Goal: Information Seeking & Learning: Learn about a topic

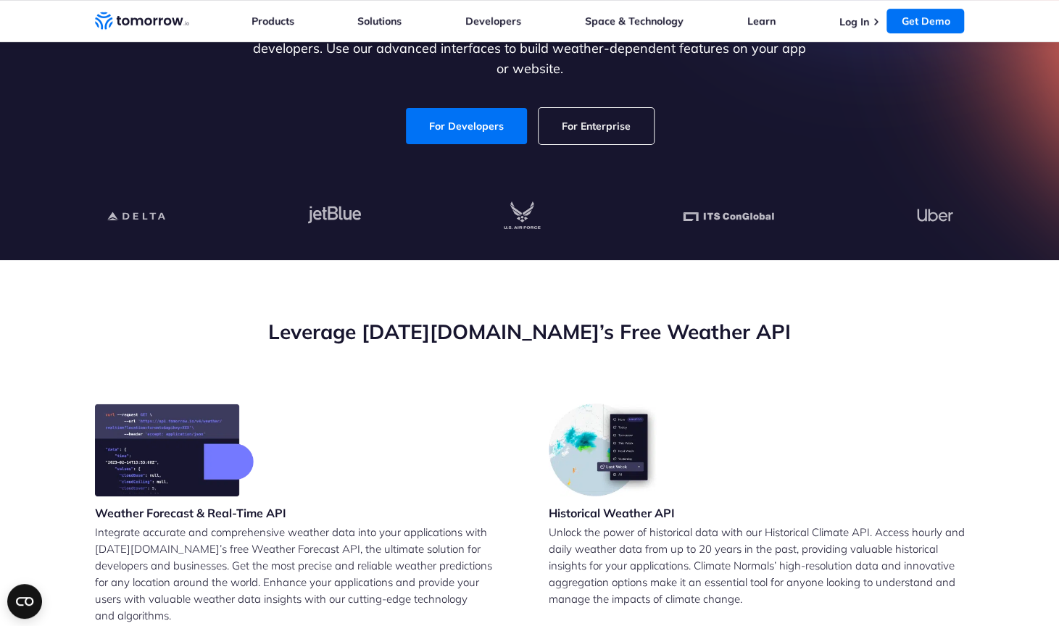
scroll to position [478, 0]
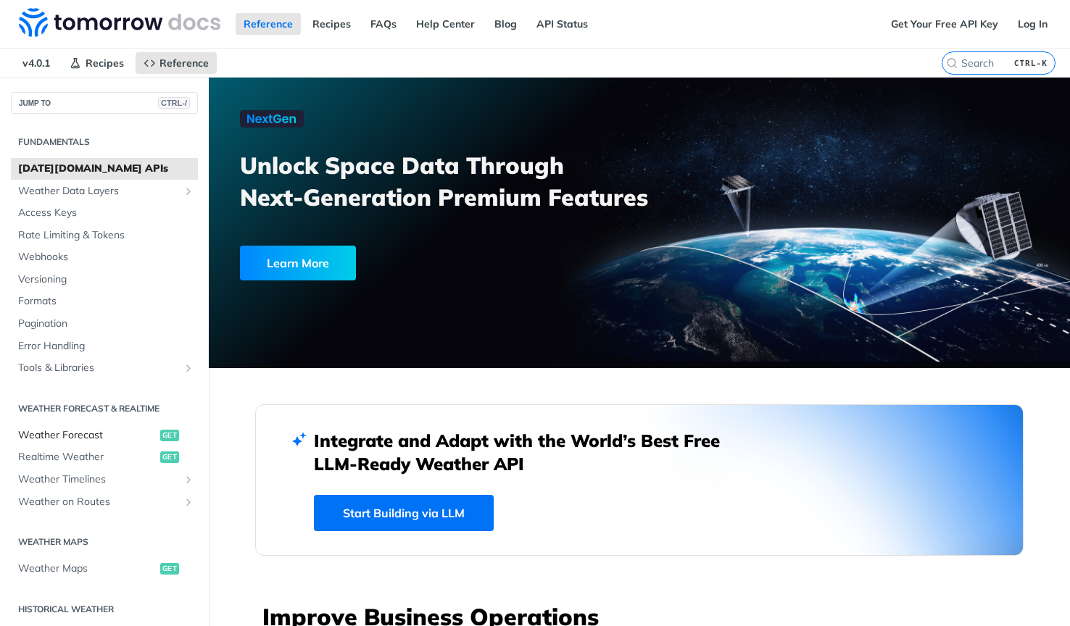
click at [78, 432] on span "Weather Forecast" at bounding box center [87, 435] width 138 height 14
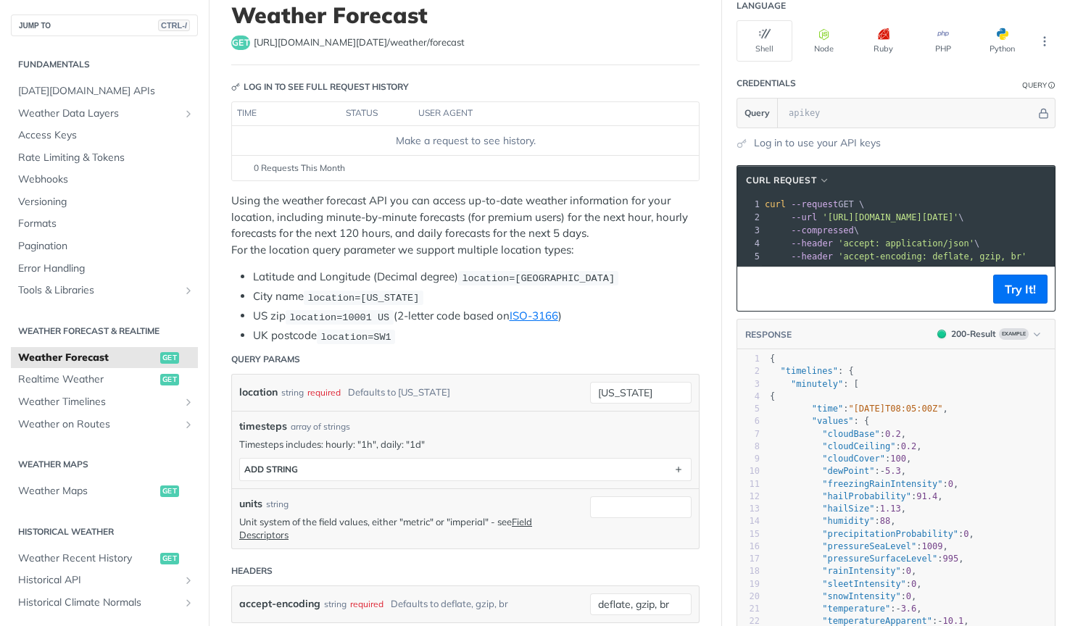
scroll to position [92, 0]
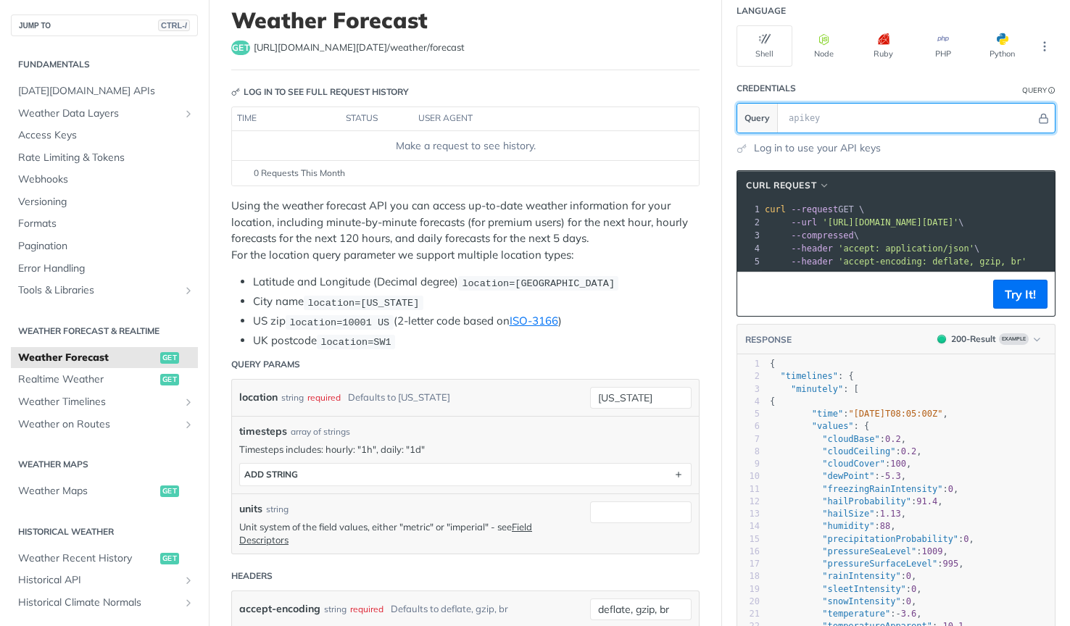
click at [818, 114] on input "text" at bounding box center [908, 118] width 254 height 29
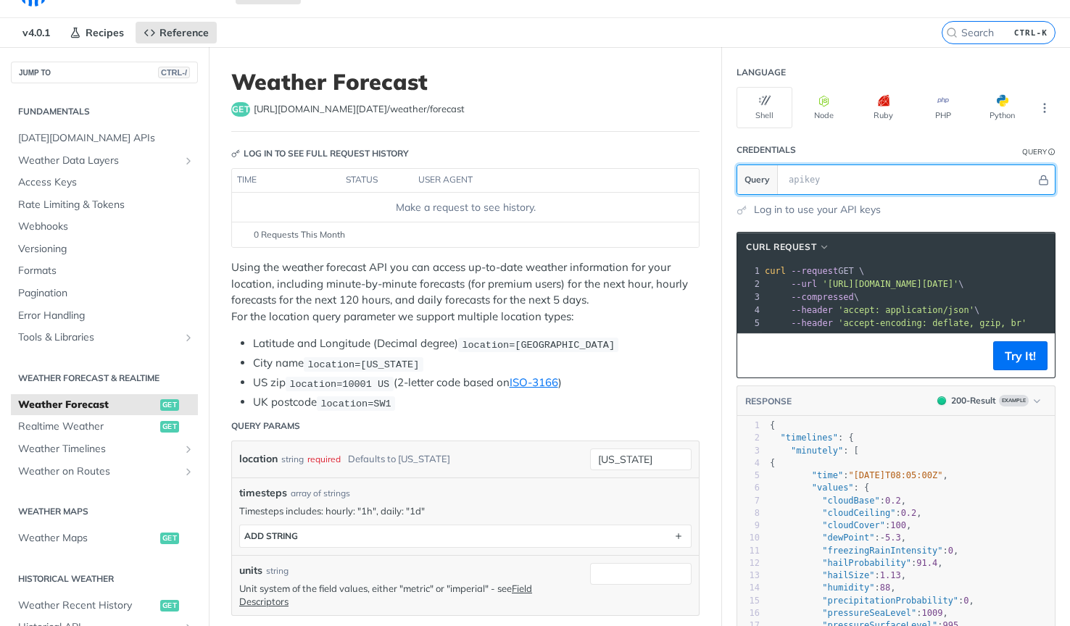
scroll to position [30, 0]
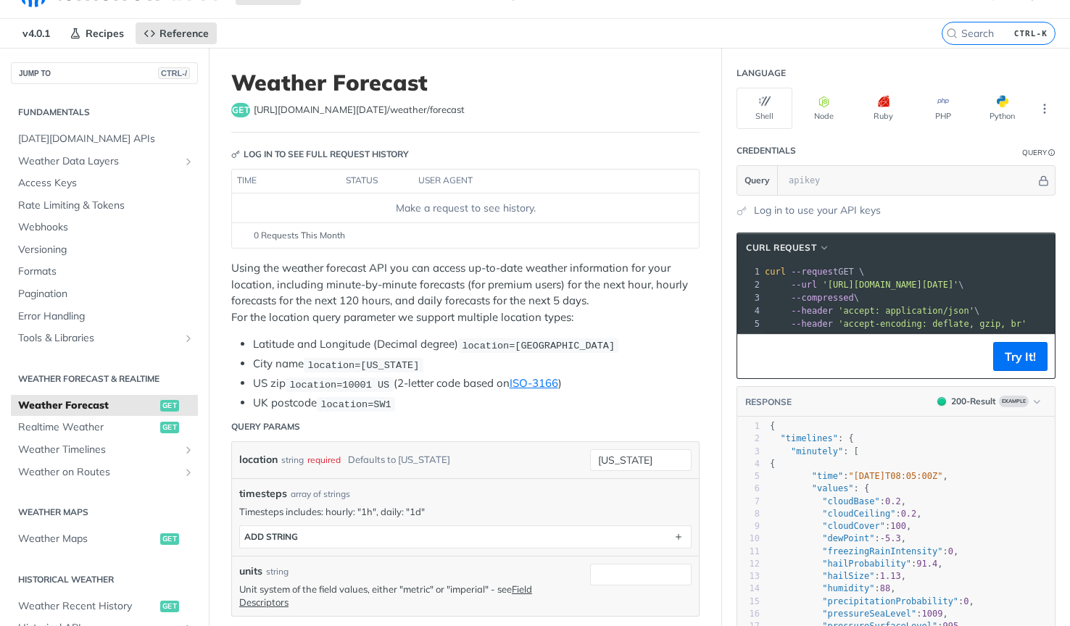
click at [91, 402] on span "Weather Forecast" at bounding box center [87, 406] width 138 height 14
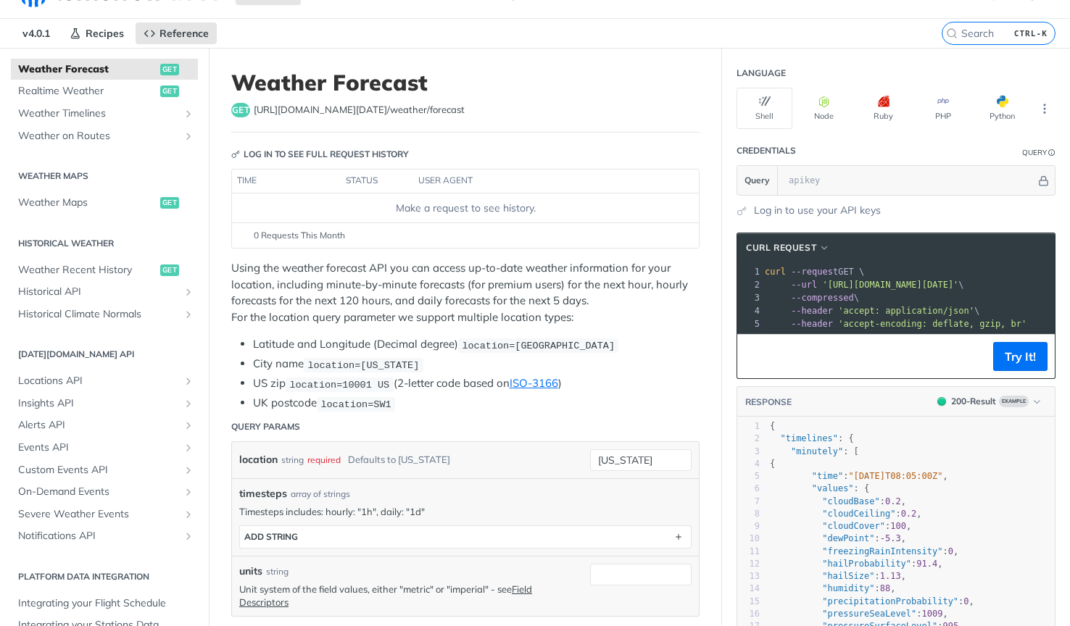
scroll to position [167, 0]
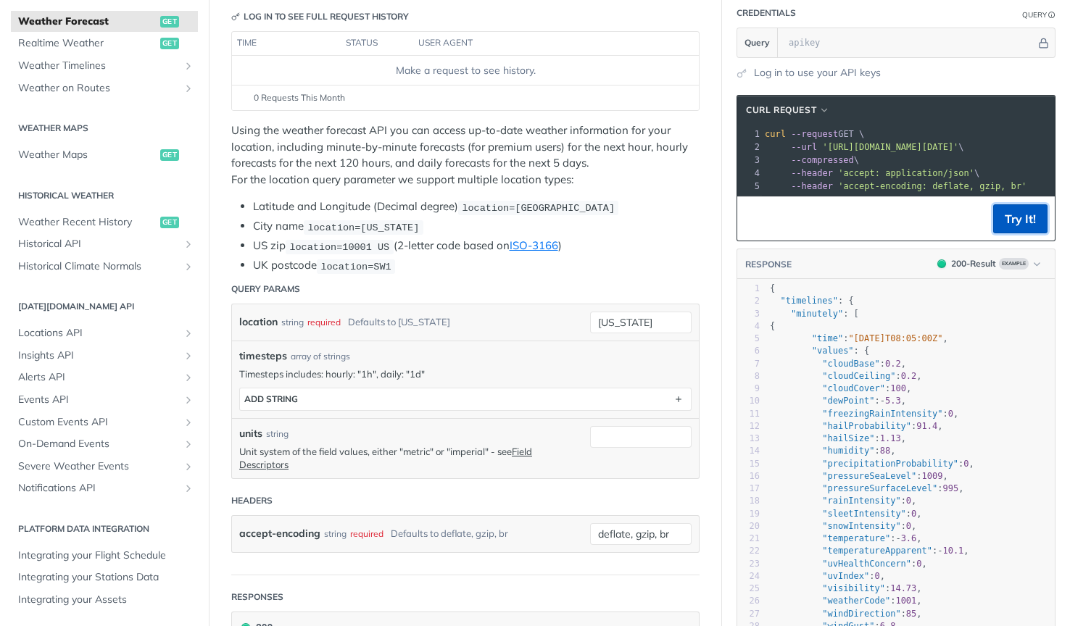
click at [1008, 222] on button "Try It!" at bounding box center [1020, 218] width 54 height 29
click at [780, 72] on link "Log in to use your API keys" at bounding box center [817, 72] width 127 height 15
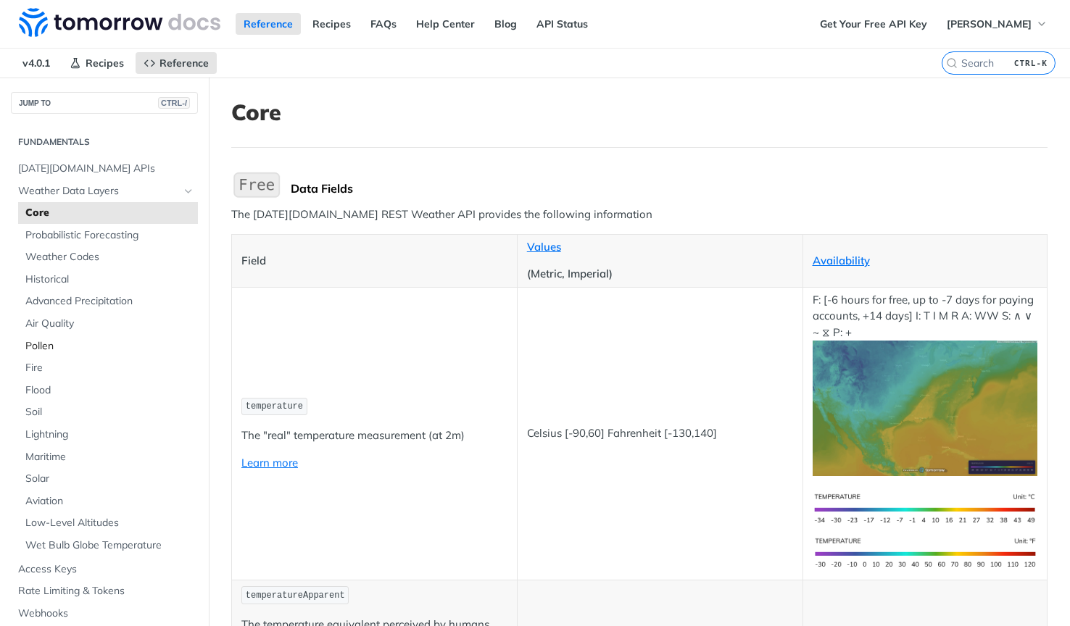
click at [42, 347] on span "Pollen" at bounding box center [109, 346] width 169 height 14
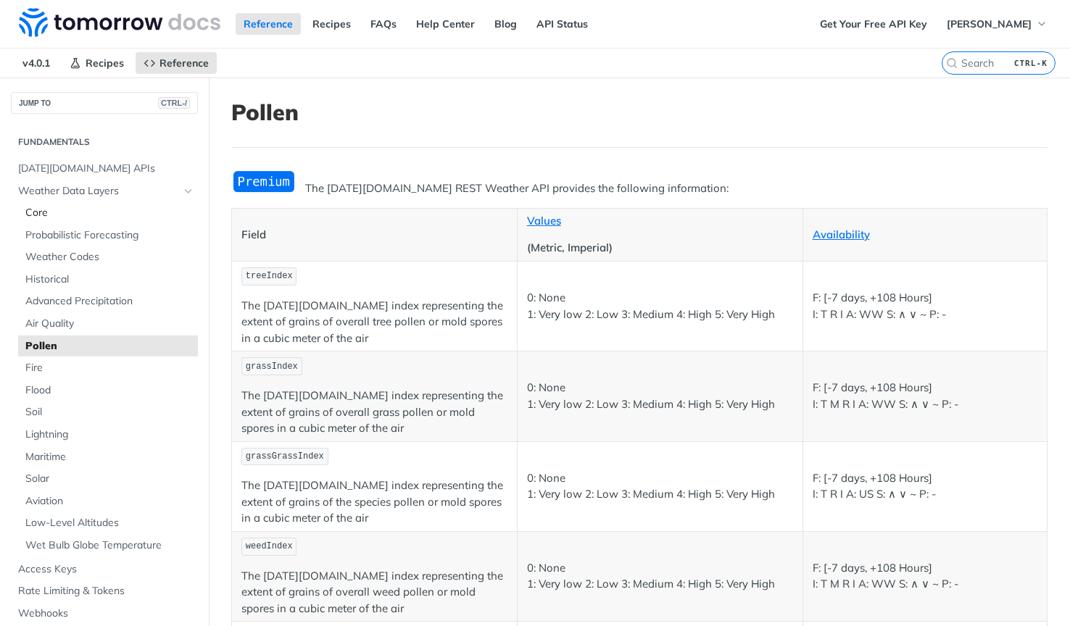
click at [33, 209] on span "Core" at bounding box center [109, 213] width 169 height 14
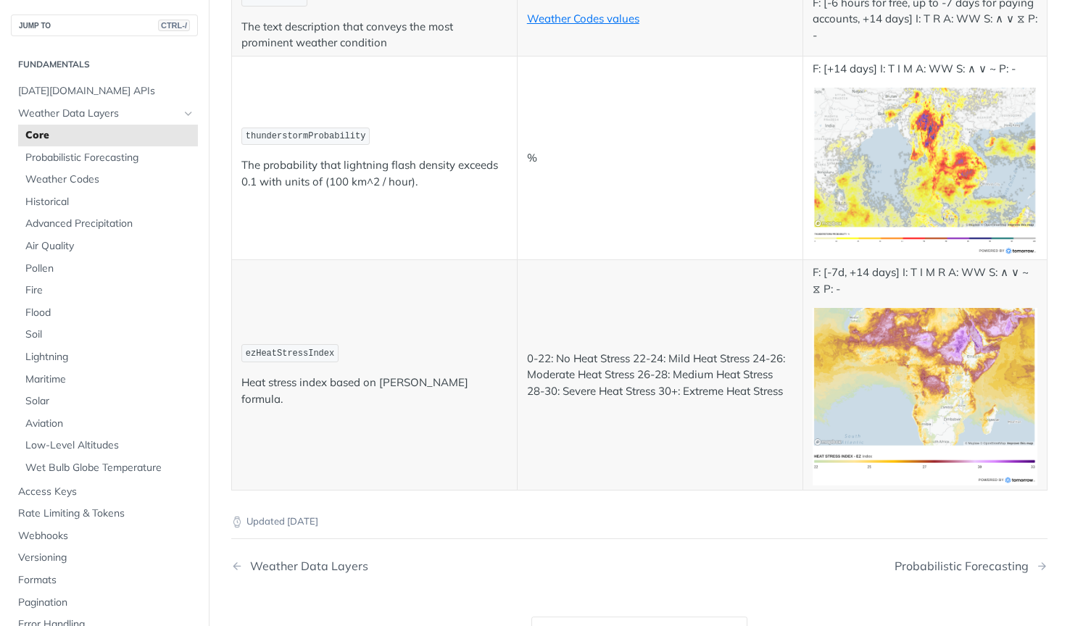
scroll to position [7650, 0]
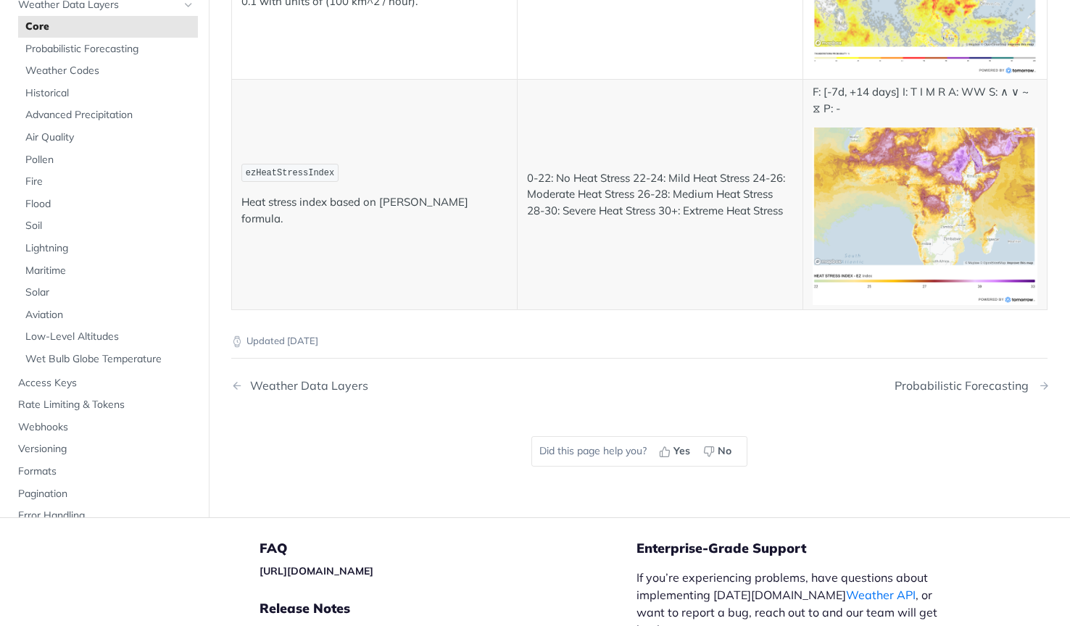
click at [938, 379] on div "Probabilistic Forecasting" at bounding box center [964, 386] width 141 height 14
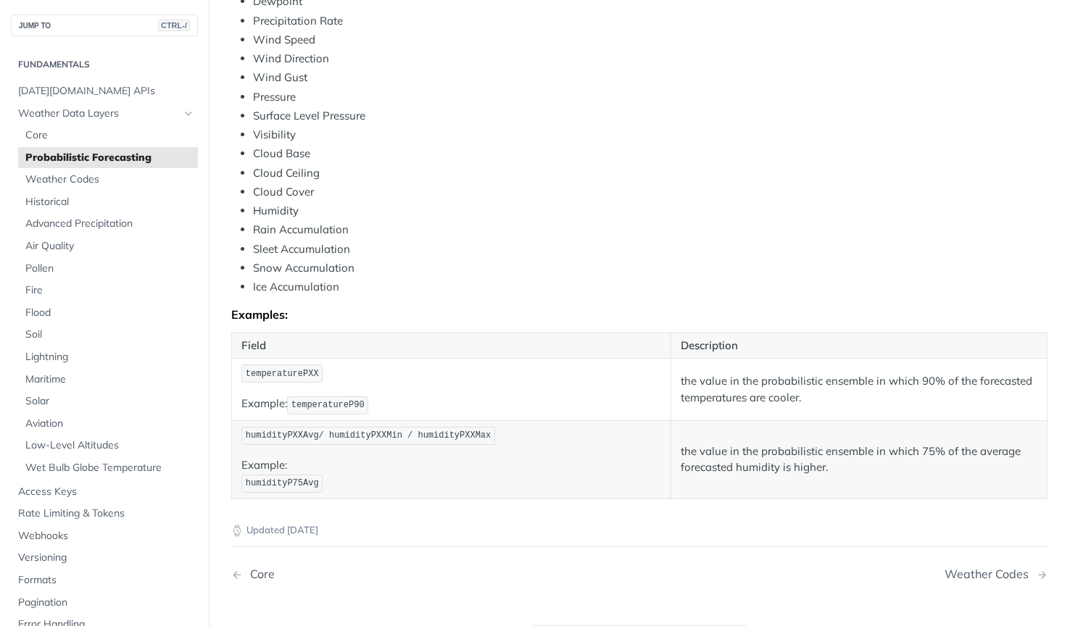
scroll to position [586, 0]
click at [33, 137] on span "Core" at bounding box center [109, 135] width 169 height 14
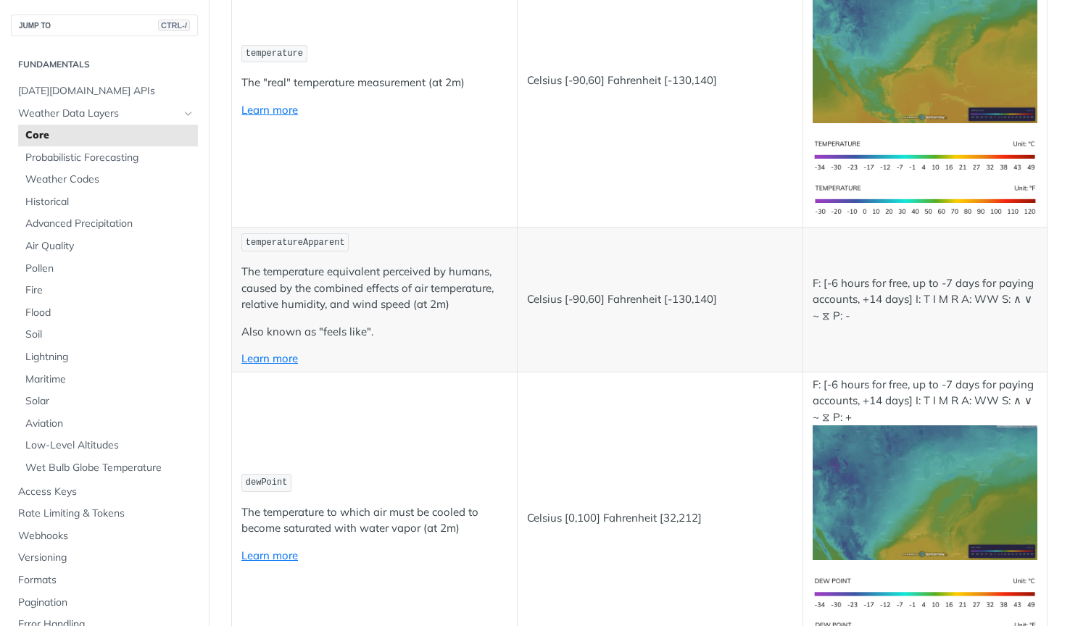
scroll to position [383, 0]
